Goal: Obtain resource: Download file/media

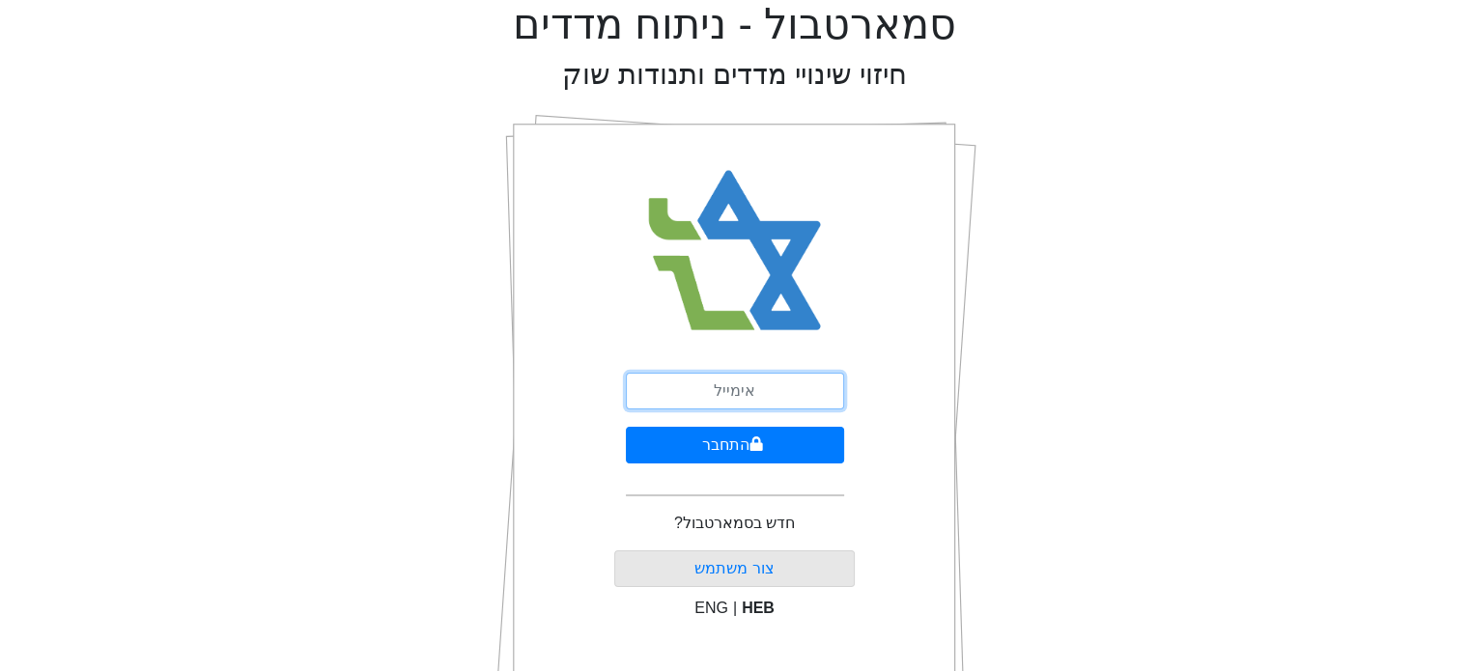
click at [731, 379] on input "email" at bounding box center [735, 391] width 218 height 37
type input "ש"
type input "[EMAIL_ADDRESS][DOMAIN_NAME]"
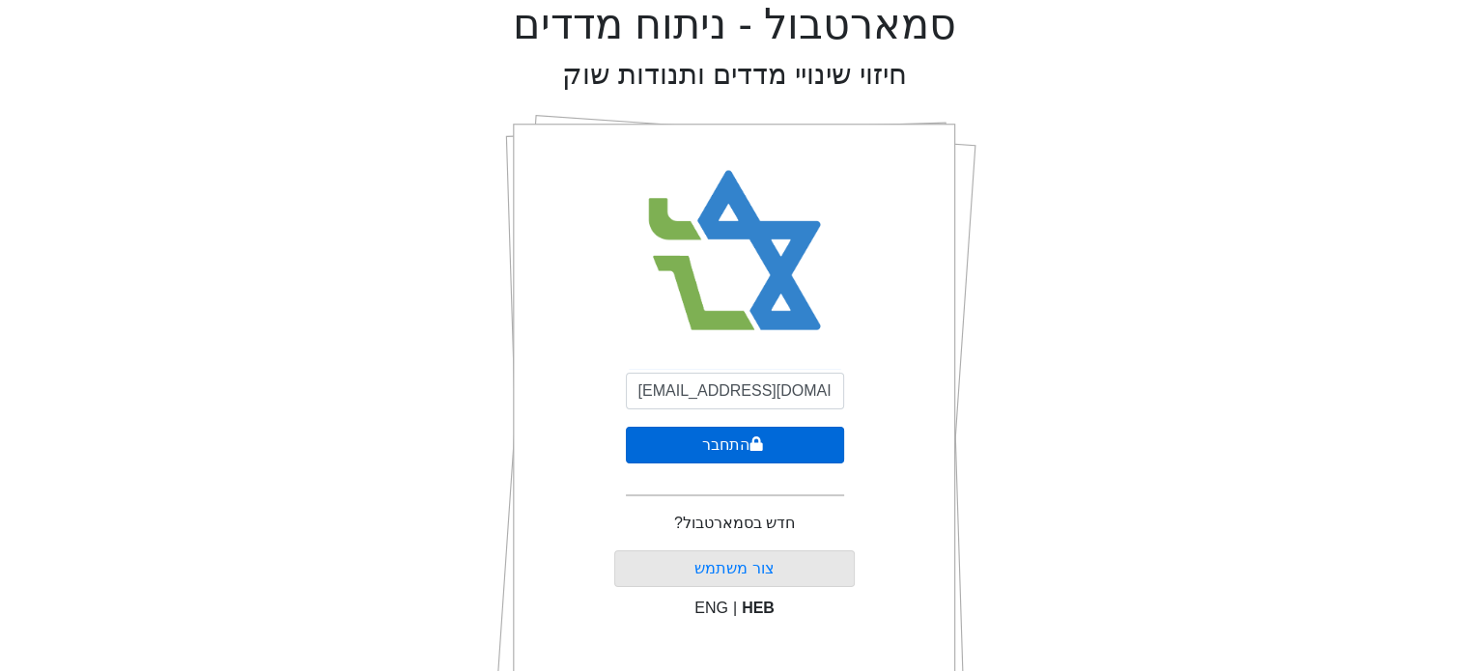
click at [728, 441] on button "התחבר" at bounding box center [735, 445] width 218 height 37
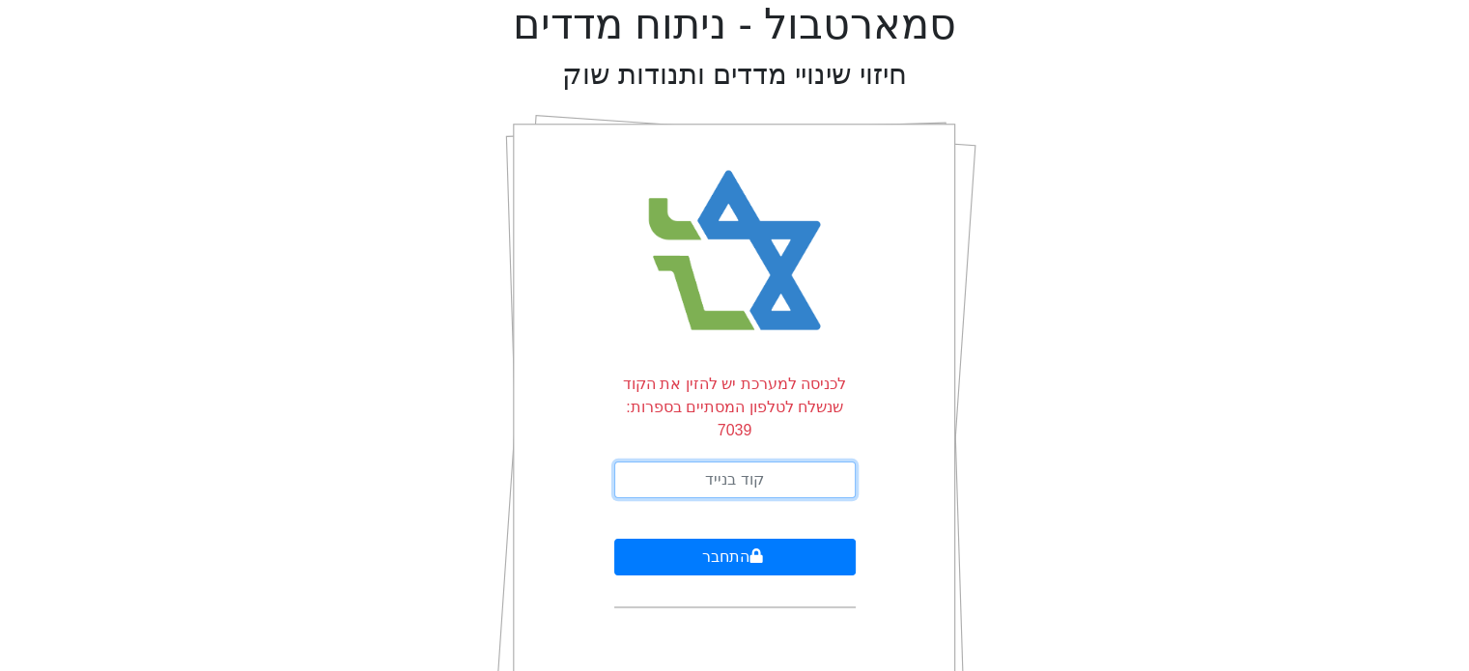
click at [726, 462] on input "text" at bounding box center [735, 480] width 242 height 37
type input "612561"
click at [614, 539] on button "התחבר" at bounding box center [735, 557] width 242 height 37
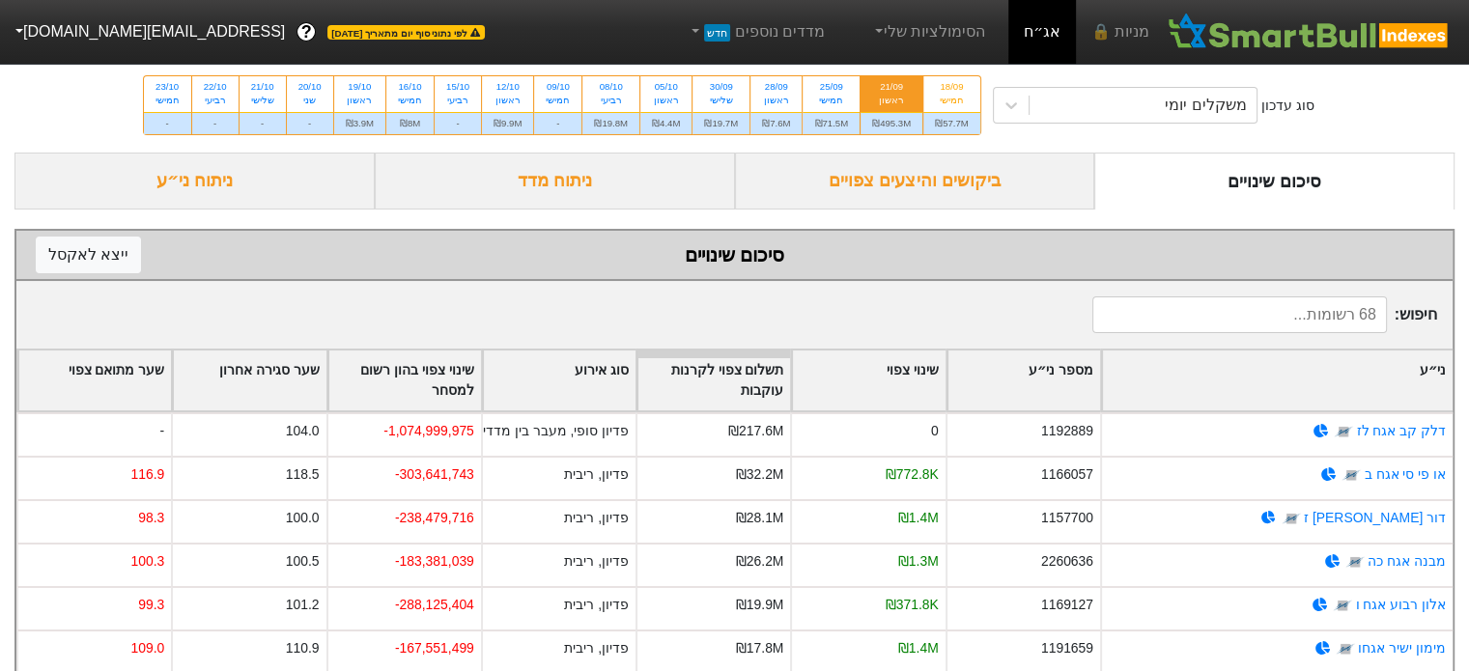
click at [898, 92] on div "21/09" at bounding box center [891, 87] width 39 height 14
click at [892, 89] on input "21/09 ראשון ₪495.3M" at bounding box center [885, 82] width 13 height 13
click at [936, 196] on div "ביקושים והיצעים צפויים" at bounding box center [915, 181] width 360 height 57
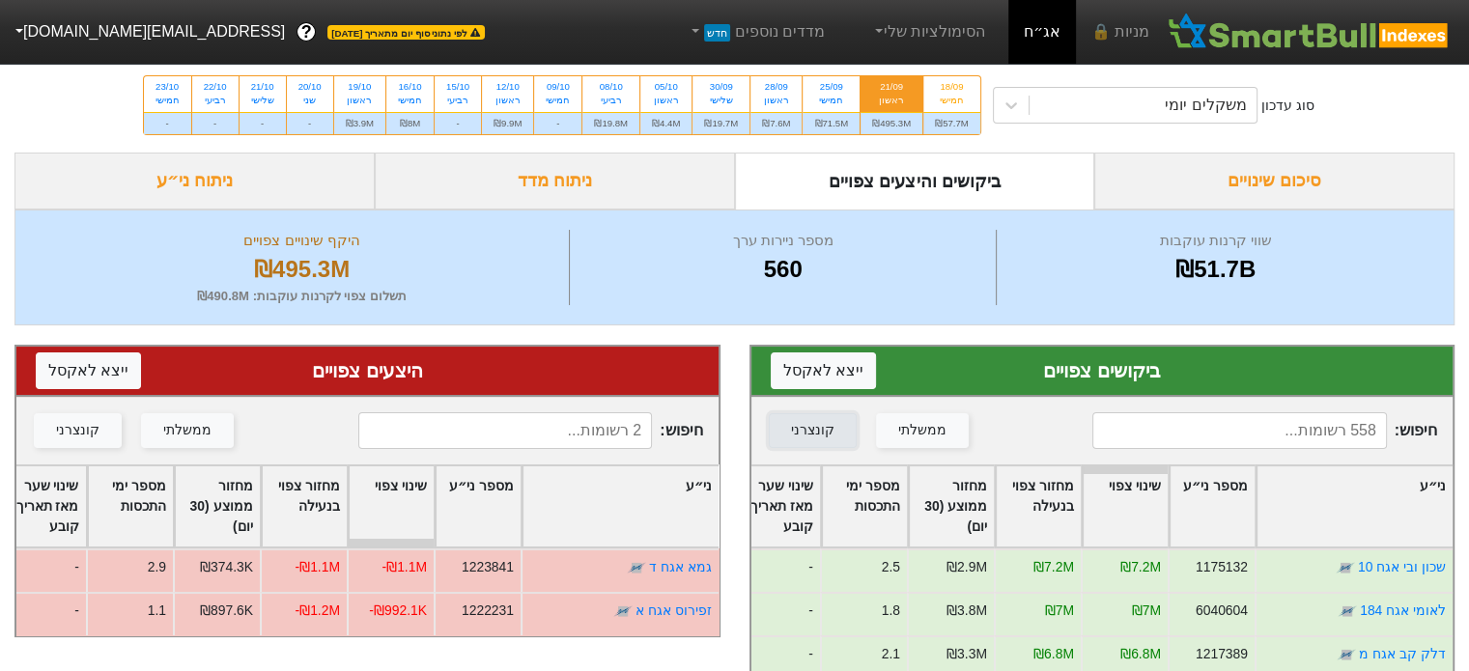
click at [820, 428] on div "קונצרני" at bounding box center [812, 430] width 43 height 21
click at [873, 513] on div "מספר ימי התכסות" at bounding box center [864, 507] width 85 height 80
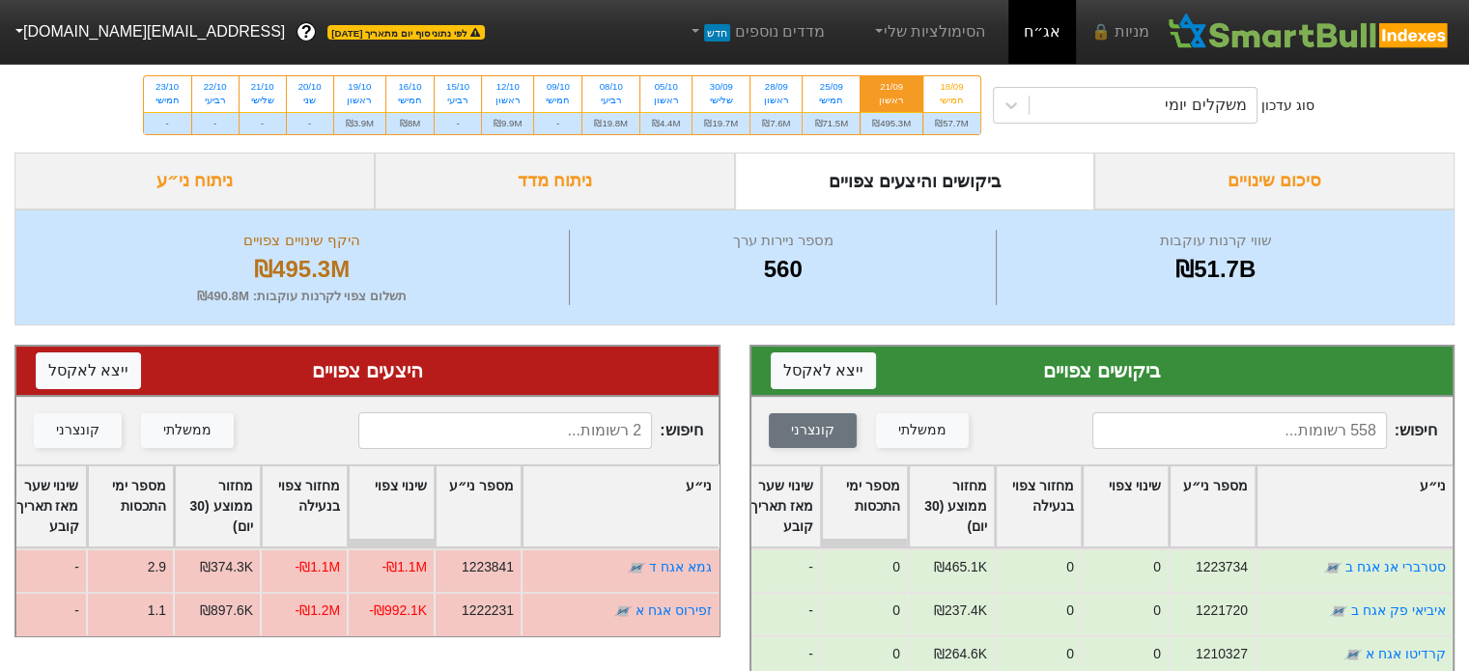
click at [870, 507] on div "מספר ימי התכסות" at bounding box center [864, 507] width 85 height 80
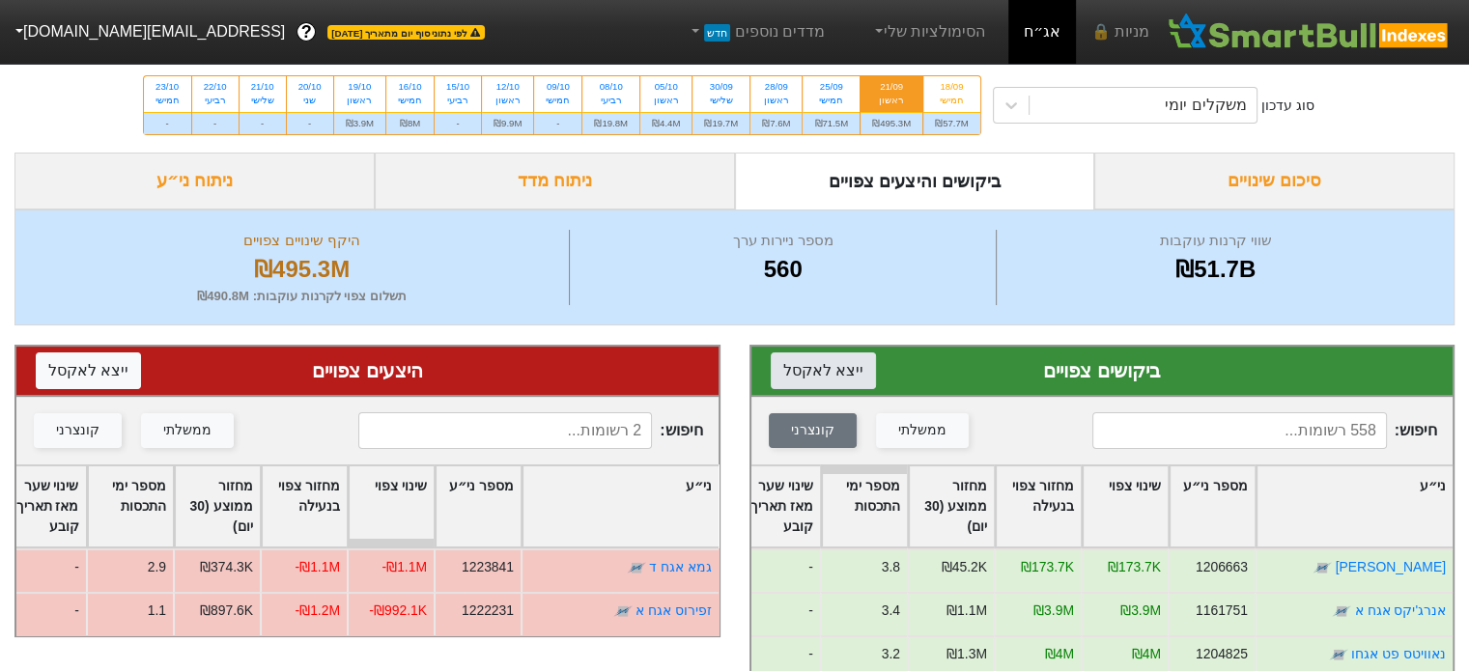
click at [810, 375] on button "ייצא ל אקסל" at bounding box center [823, 371] width 105 height 37
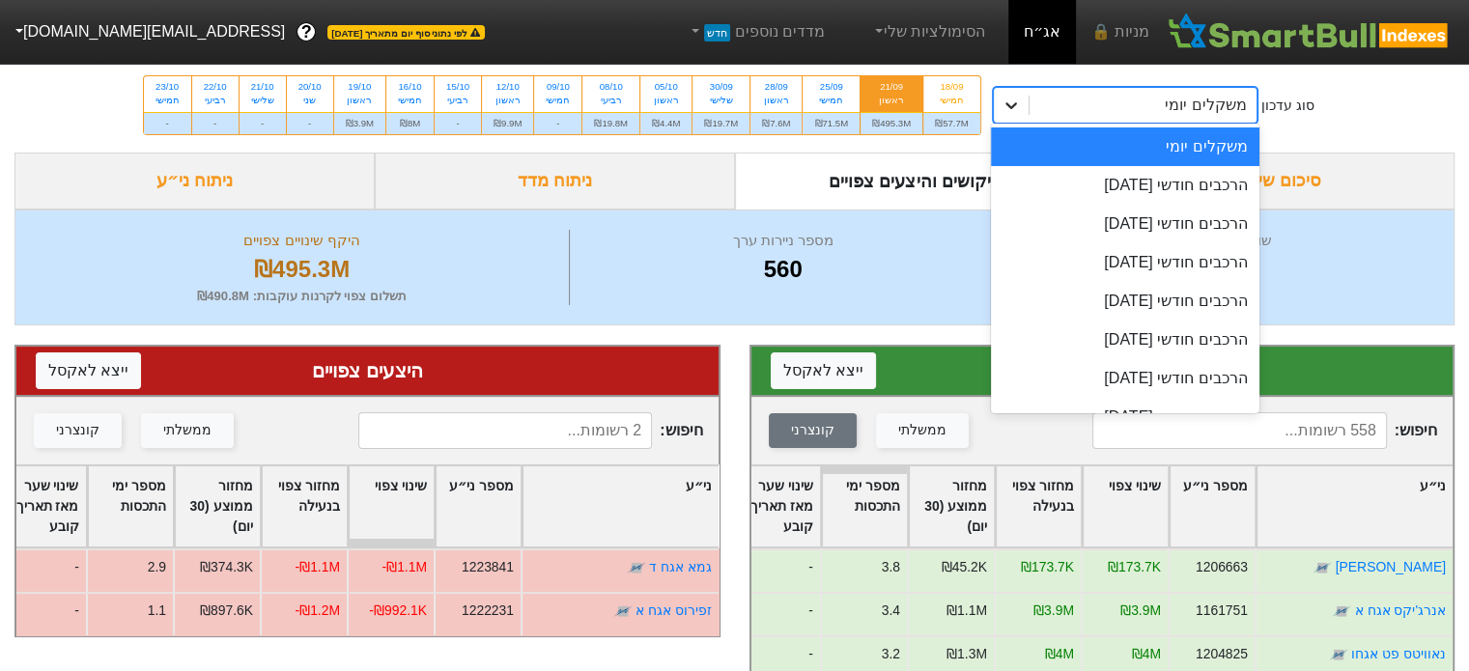
click at [1005, 107] on icon at bounding box center [1011, 105] width 19 height 19
click at [1148, 186] on div "הרכבים חודשי [DATE]" at bounding box center [1125, 185] width 269 height 39
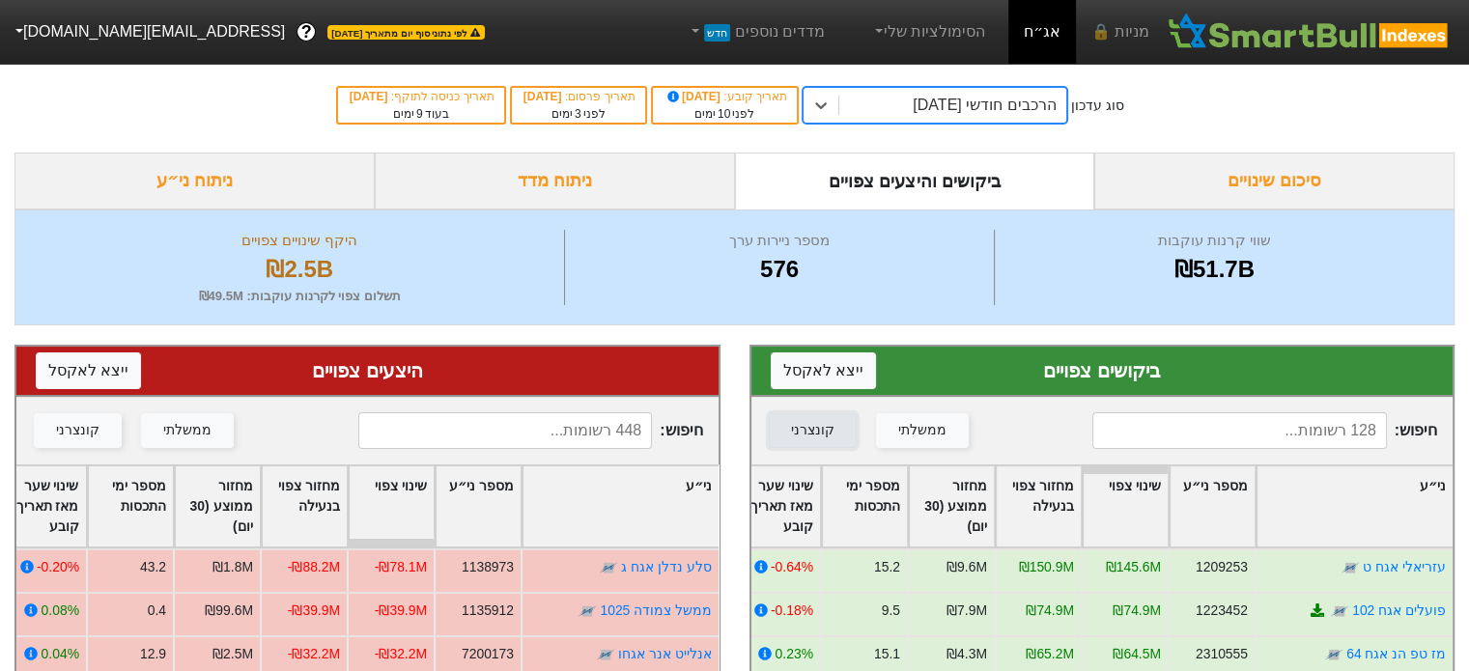
click at [829, 430] on button "קונצרני" at bounding box center [813, 430] width 88 height 35
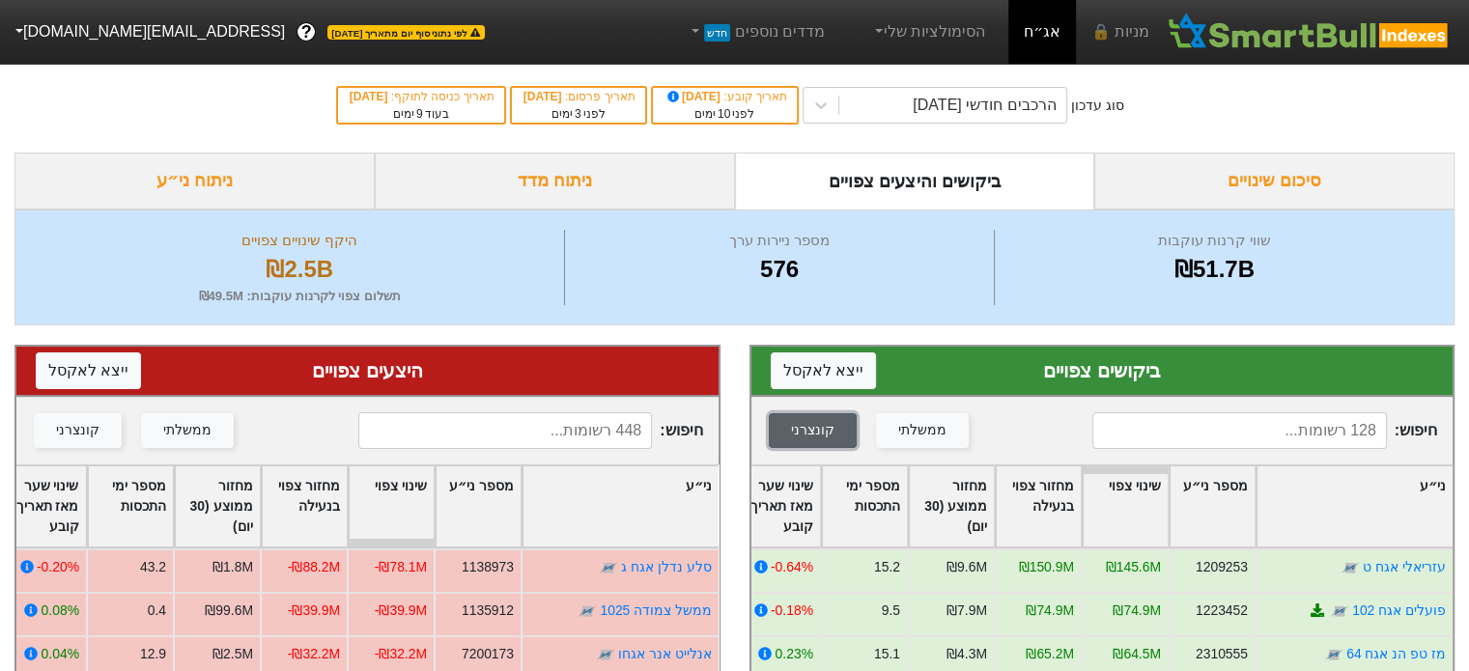
scroll to position [97, 0]
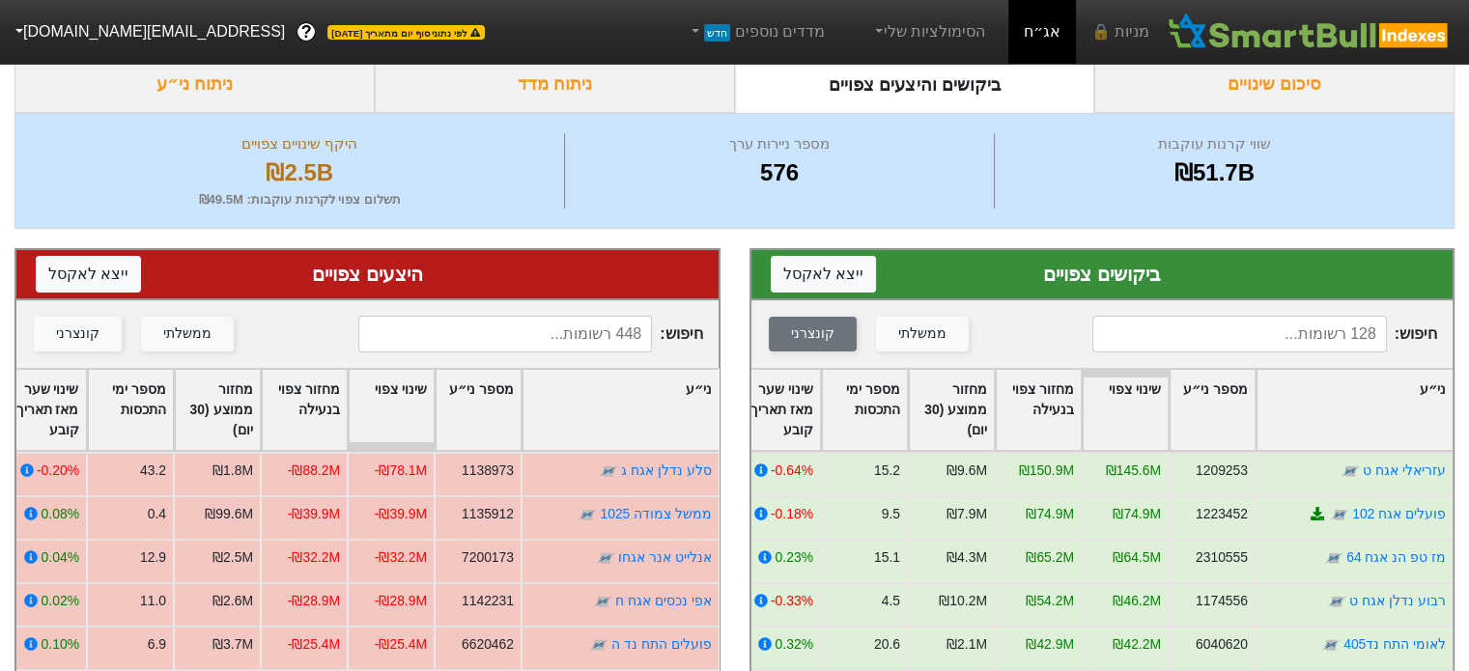
click at [877, 410] on div "מספר ימי התכסות" at bounding box center [864, 410] width 85 height 80
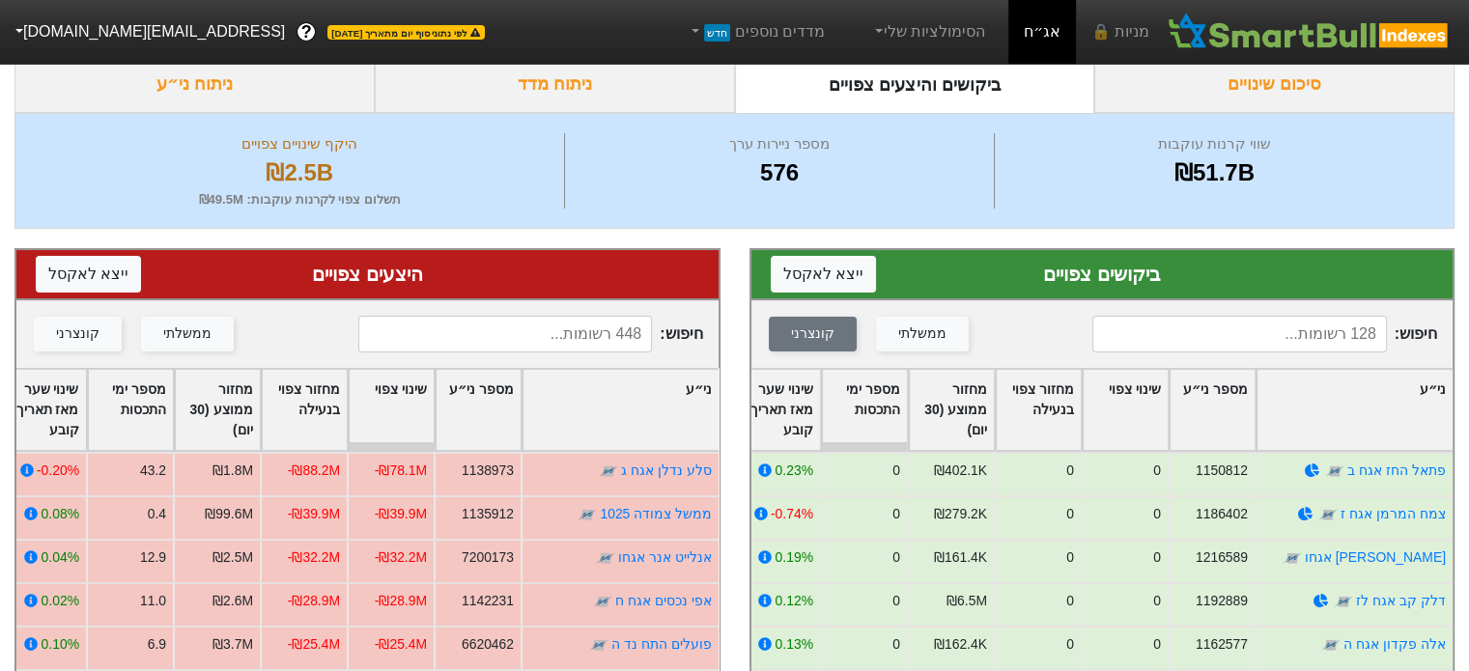
click at [877, 410] on div "מספר ימי התכסות" at bounding box center [864, 410] width 85 height 80
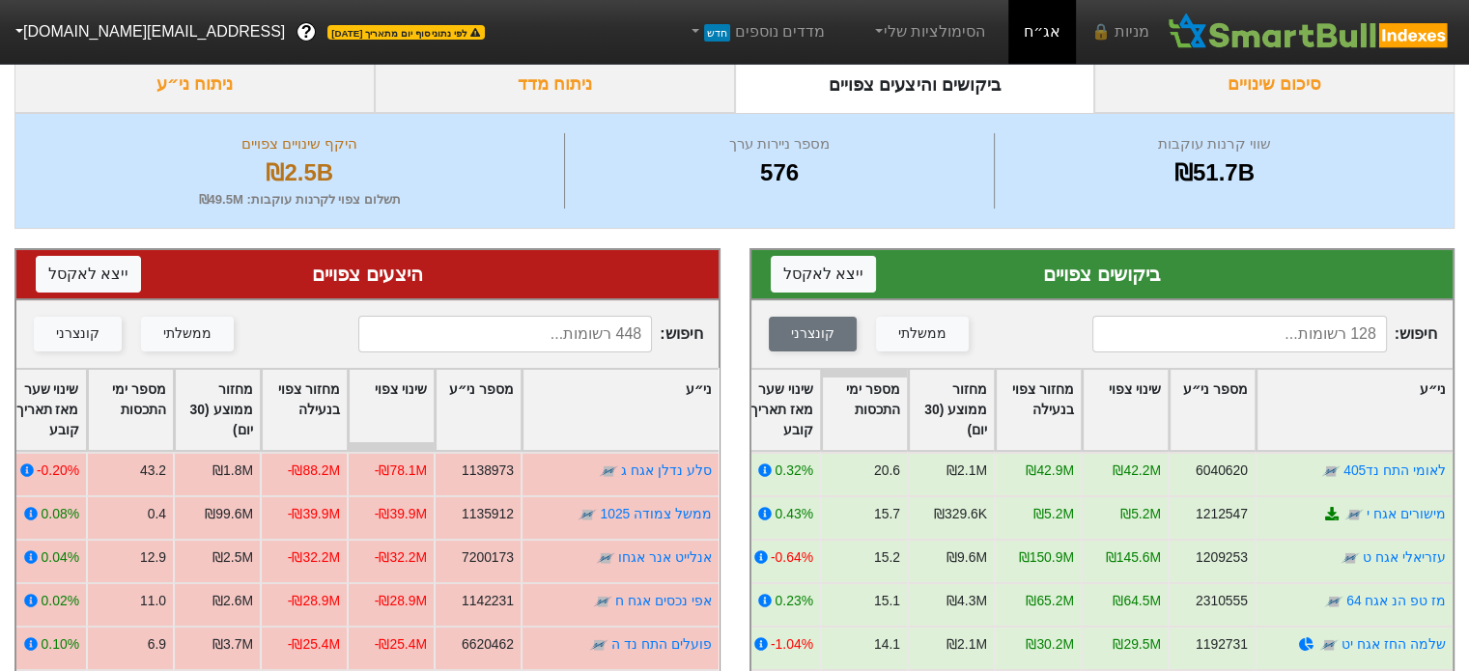
scroll to position [0, 0]
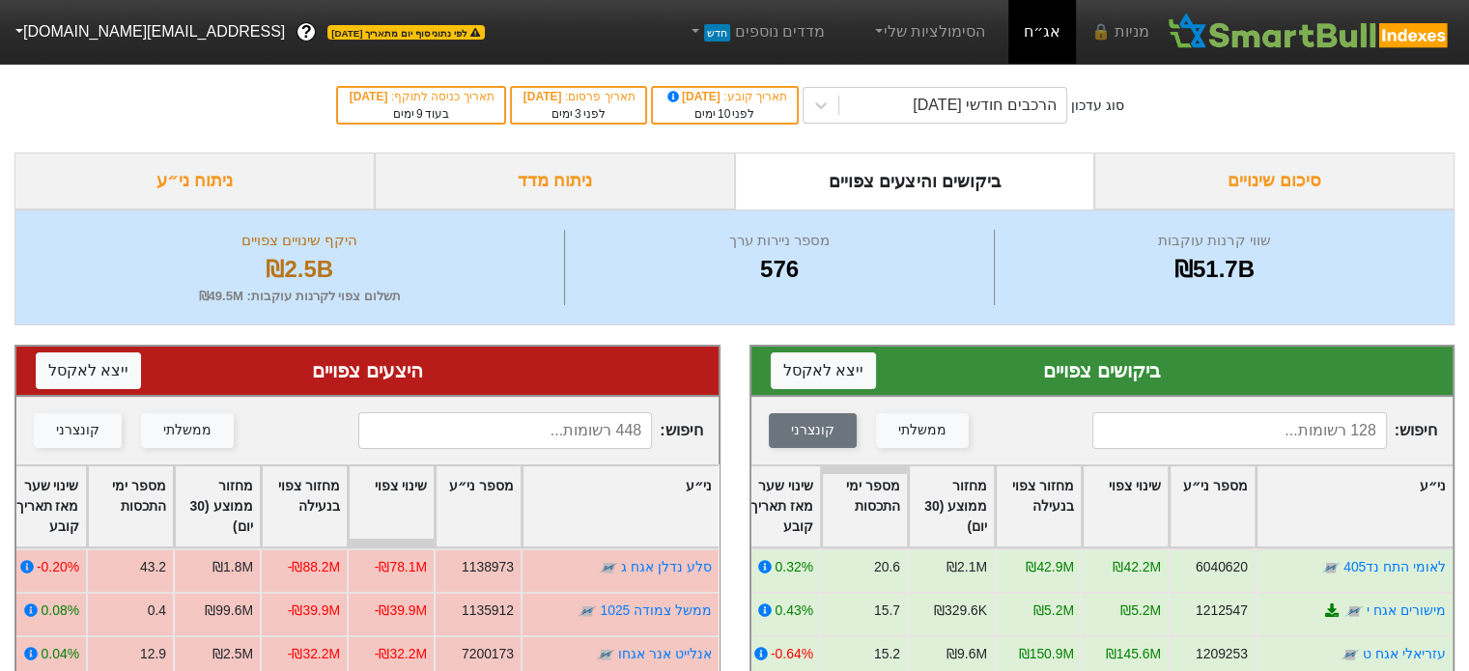
click at [1234, 188] on div "סיכום שינויים" at bounding box center [1275, 181] width 360 height 57
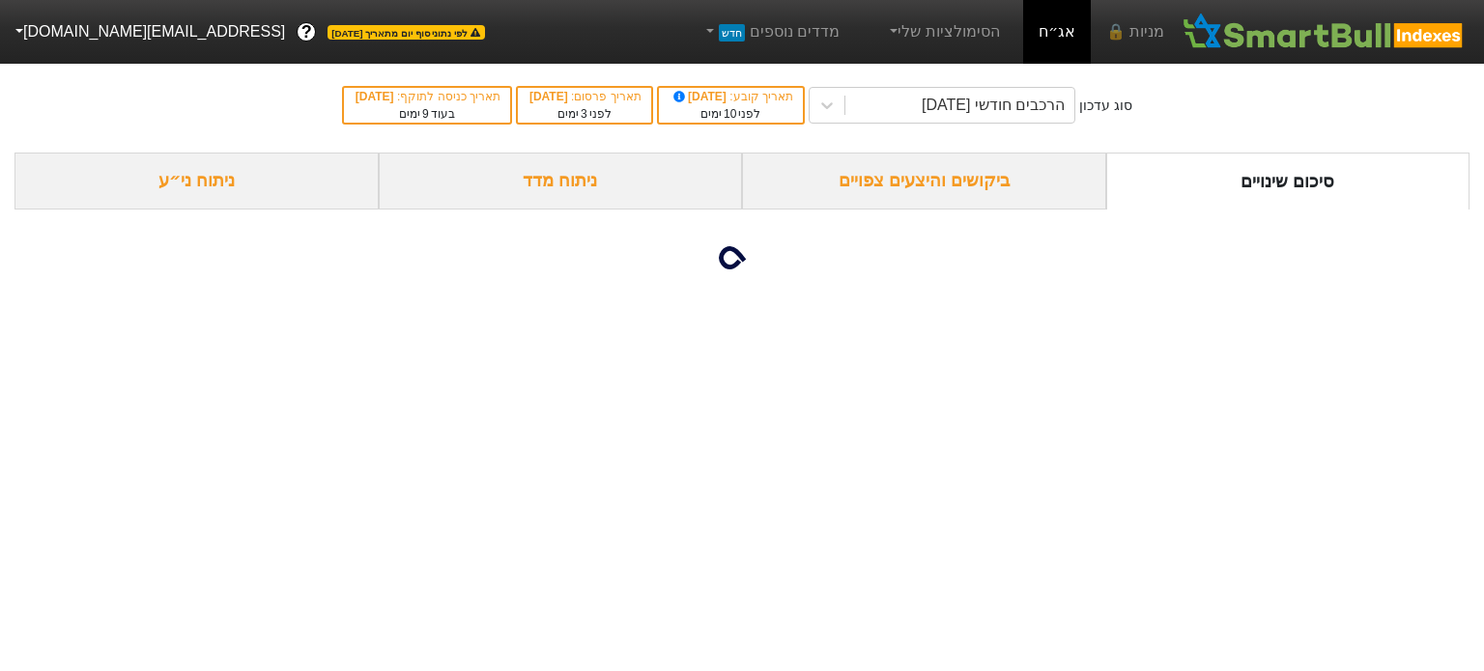
click at [948, 181] on div "ביקושים והיצעים צפויים" at bounding box center [924, 181] width 364 height 57
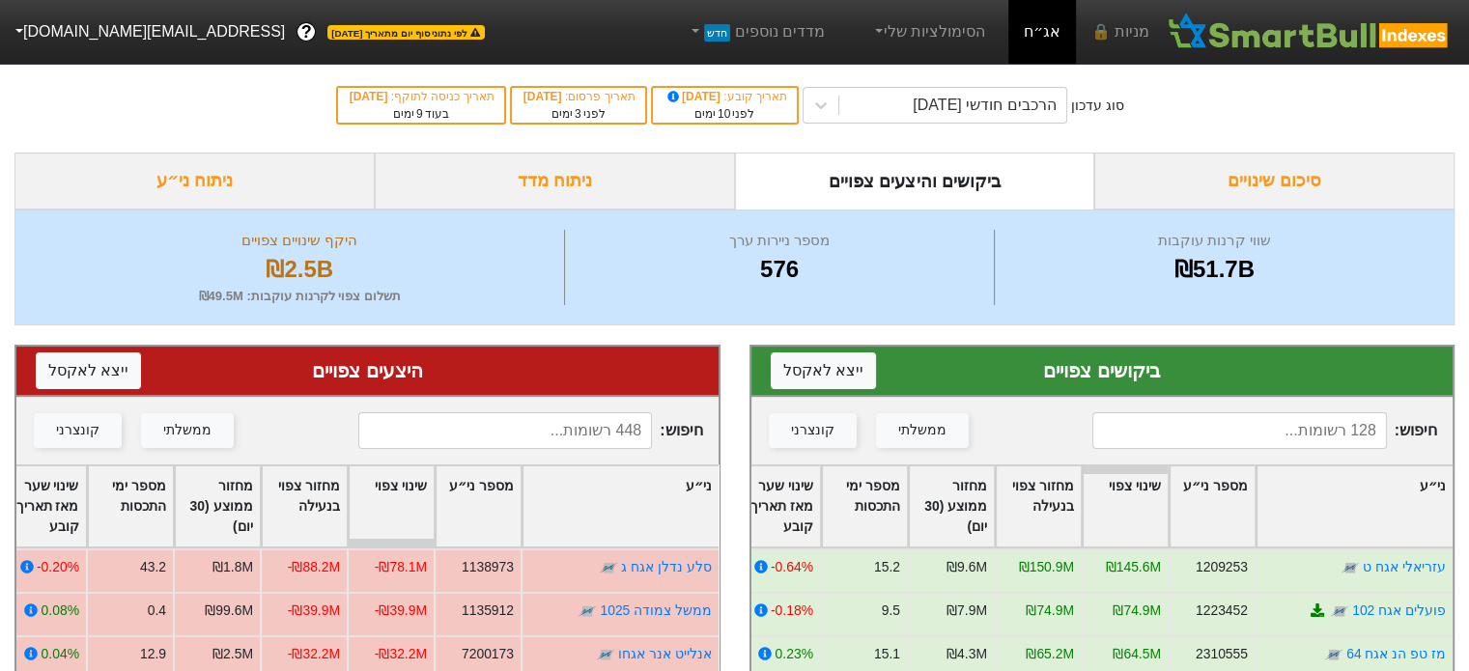
scroll to position [97, 0]
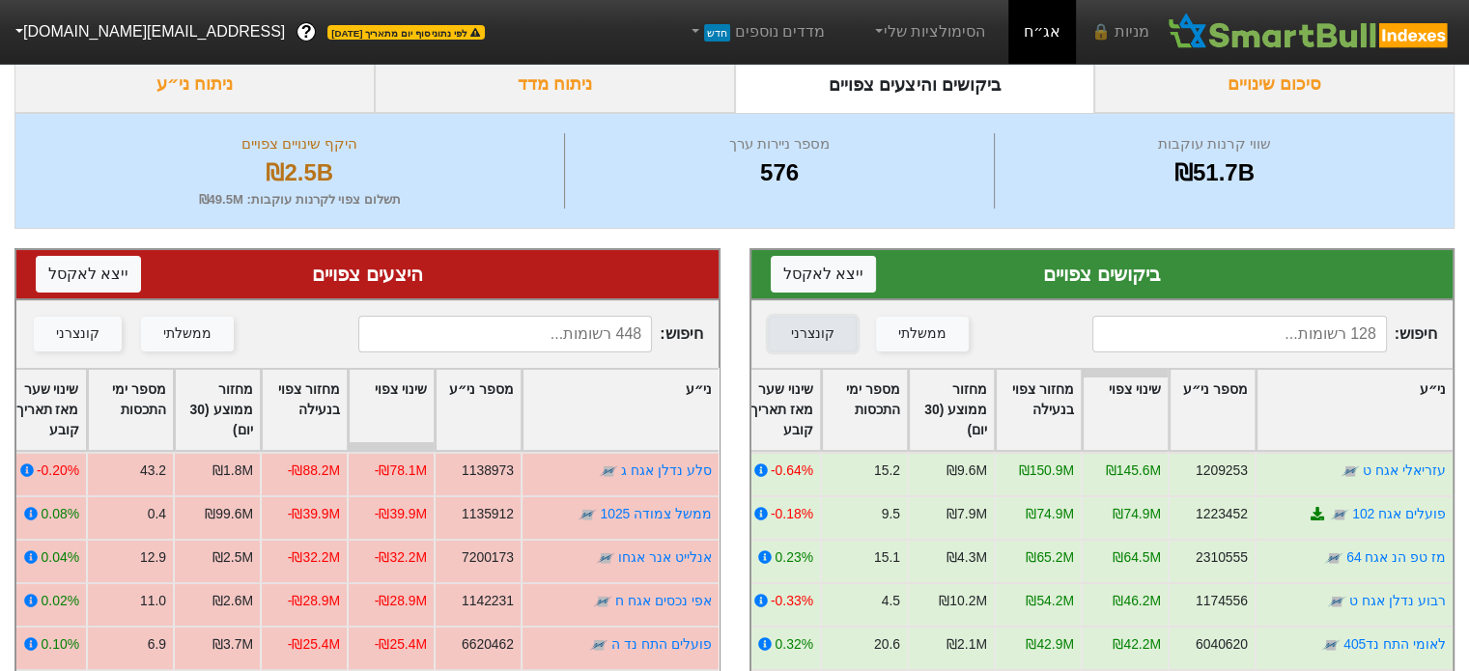
click at [822, 332] on div "קונצרני" at bounding box center [812, 334] width 43 height 21
click at [868, 405] on div "מספר ימי התכסות" at bounding box center [864, 410] width 85 height 80
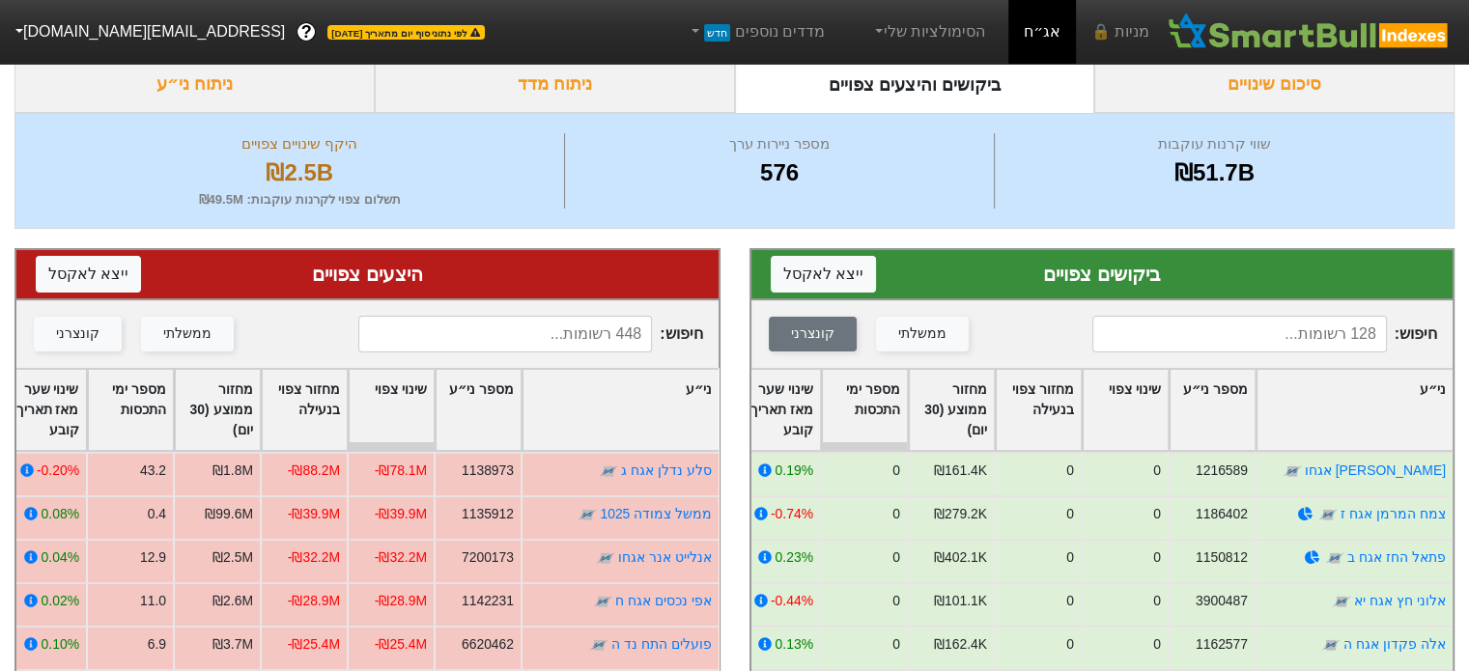
click at [866, 395] on div "מספר ימי התכסות" at bounding box center [864, 410] width 85 height 80
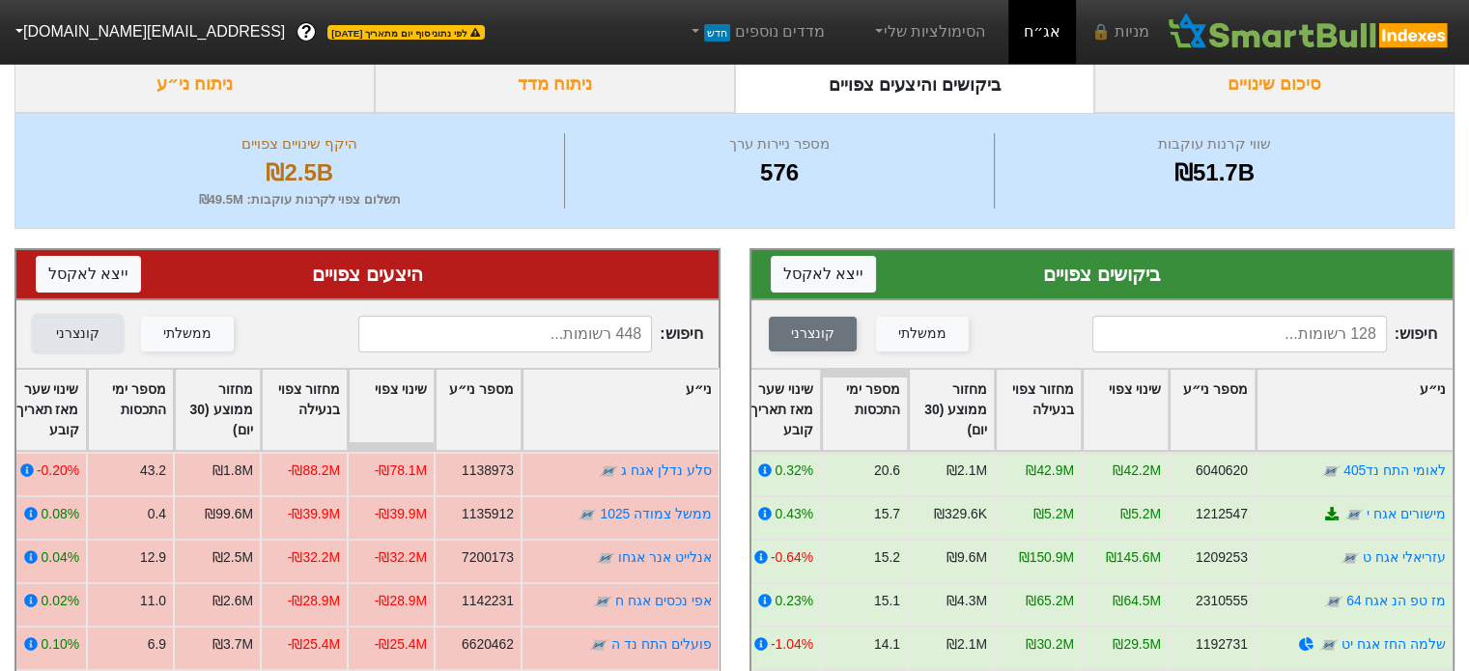
click at [82, 335] on div "קונצרני" at bounding box center [77, 334] width 43 height 21
click at [143, 405] on div "מספר ימי התכסות" at bounding box center [130, 410] width 85 height 80
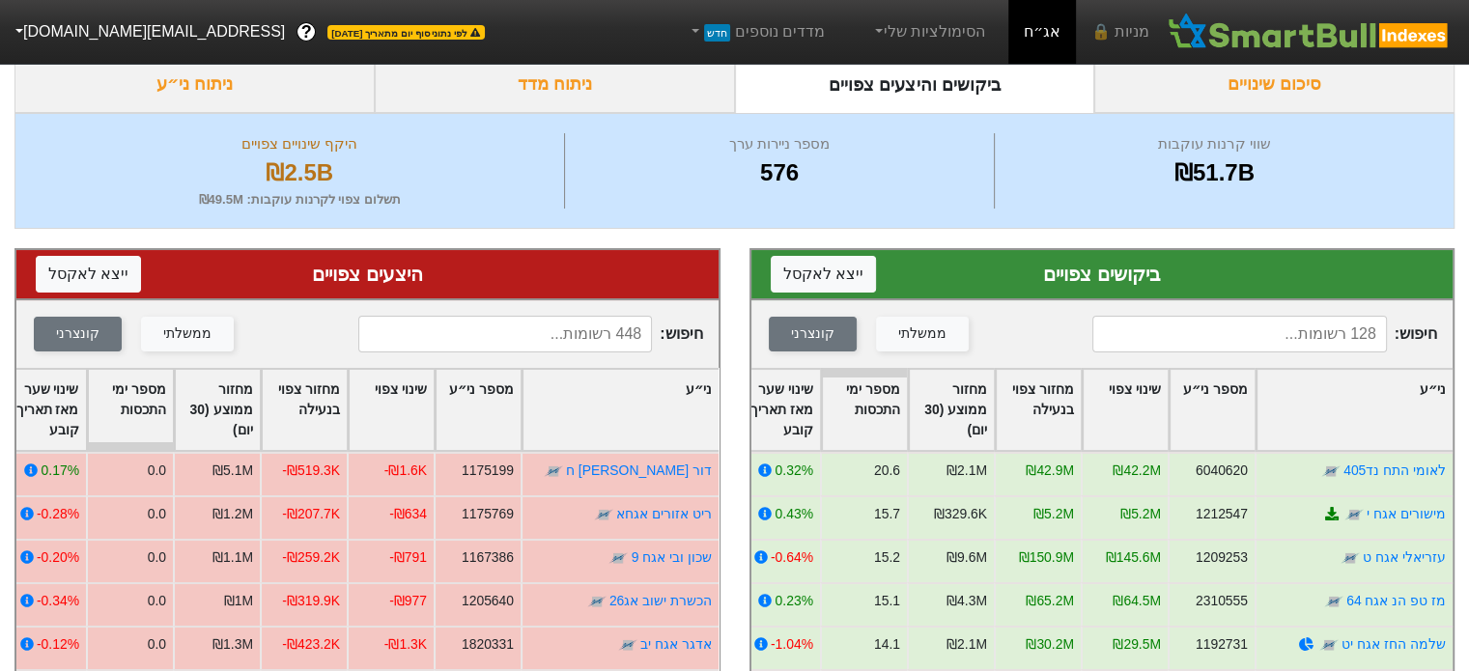
click at [142, 403] on div "מספר ימי התכסות" at bounding box center [130, 410] width 85 height 80
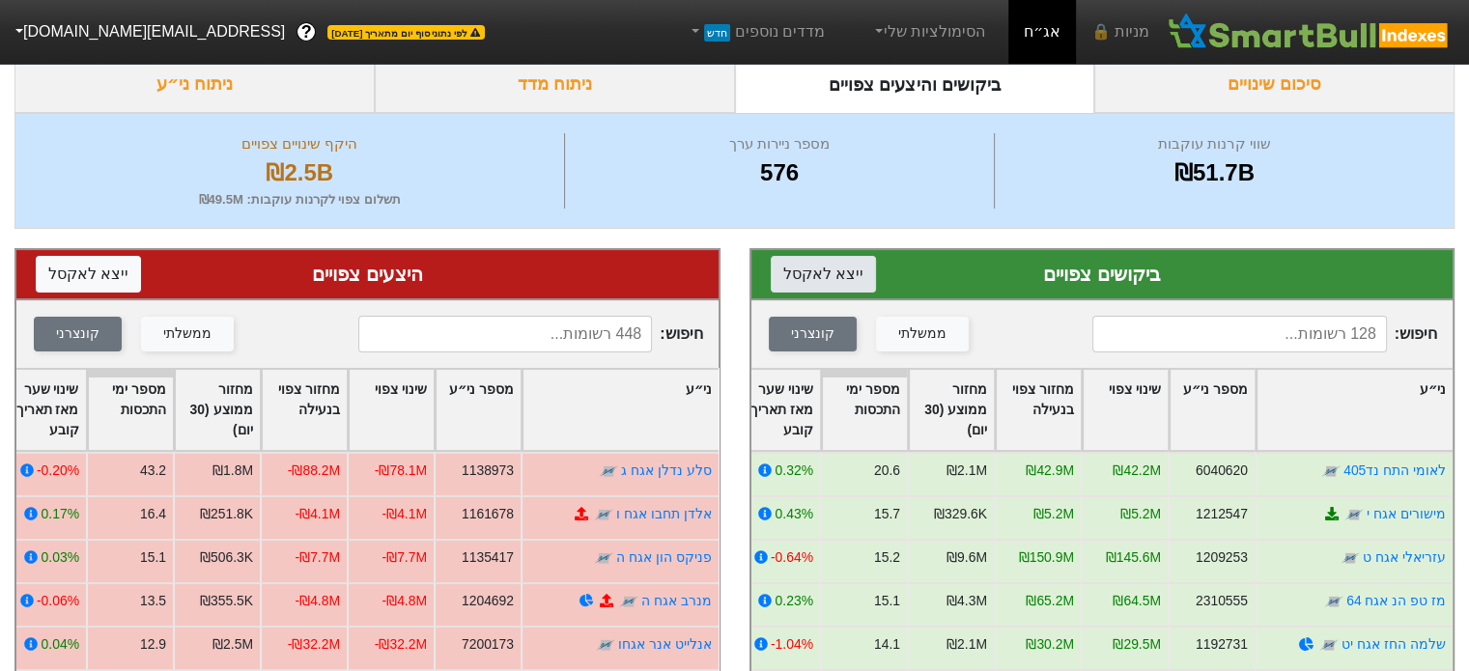
click at [839, 272] on button "ייצא ל אקסל" at bounding box center [823, 274] width 105 height 37
click at [85, 270] on button "ייצא ל אקסל" at bounding box center [88, 274] width 105 height 37
